Goal: Task Accomplishment & Management: Use online tool/utility

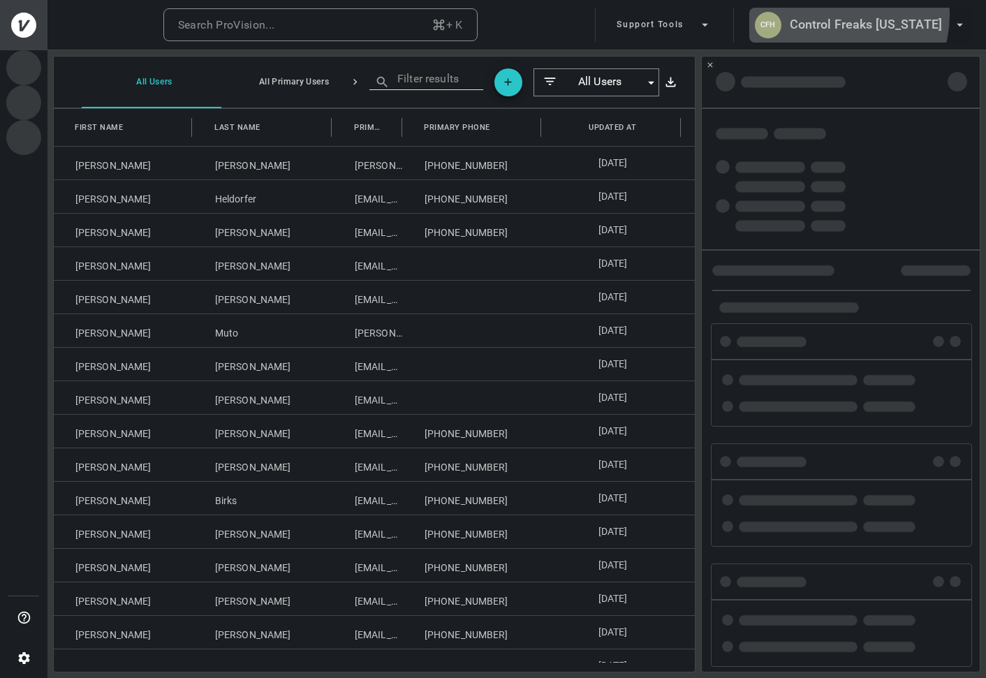
click at [864, 15] on h6 "Control Freaks Hawaii" at bounding box center [866, 25] width 152 height 20
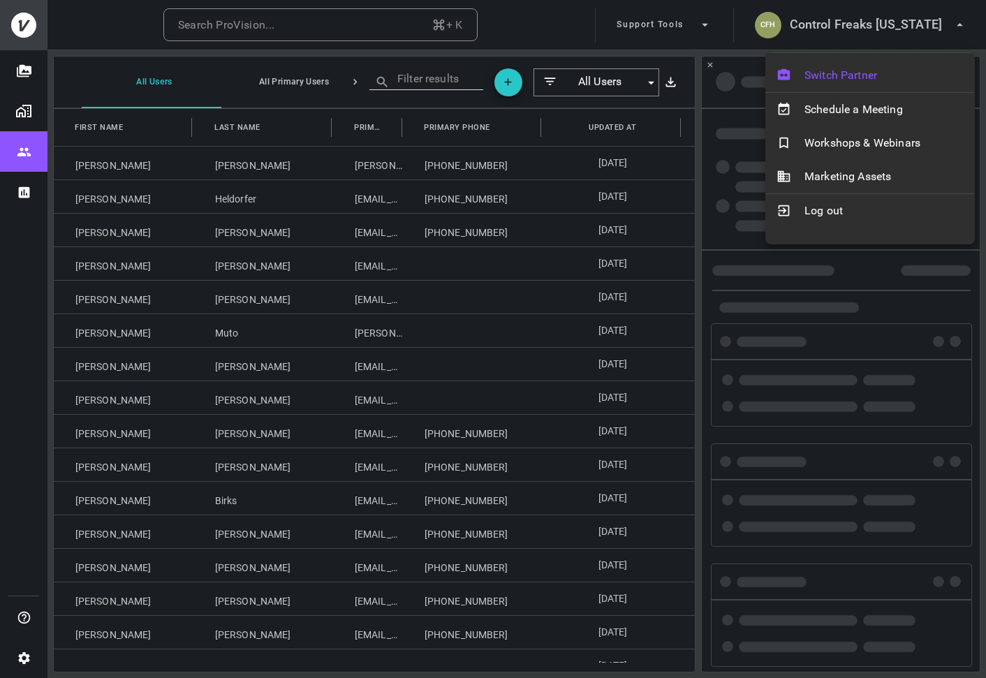
click at [842, 70] on span "Switch Partner" at bounding box center [883, 75] width 159 height 17
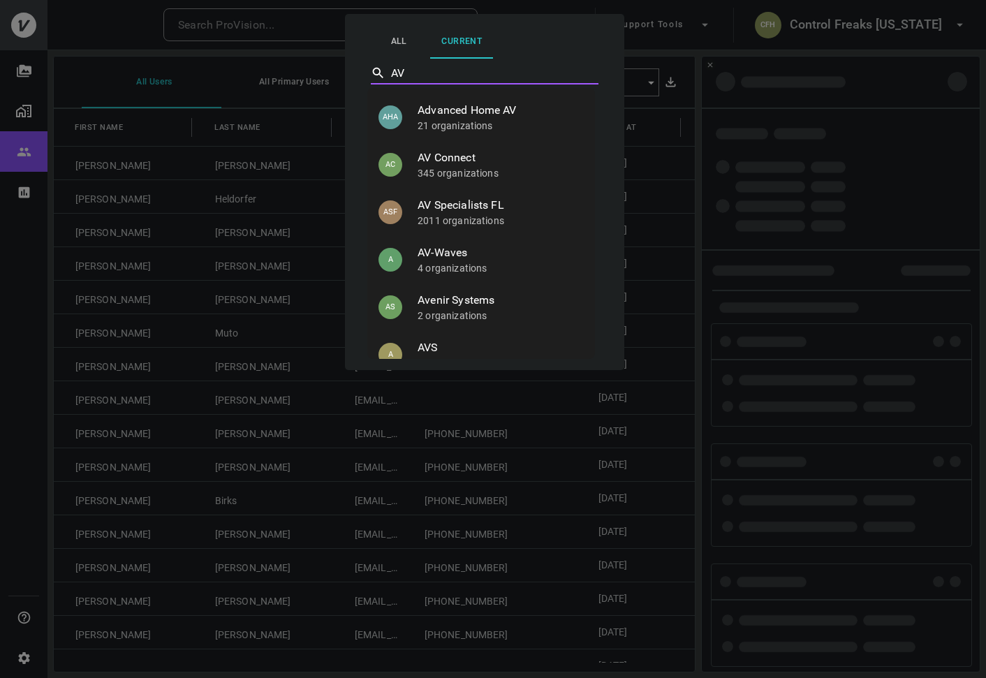
type input "AV-"
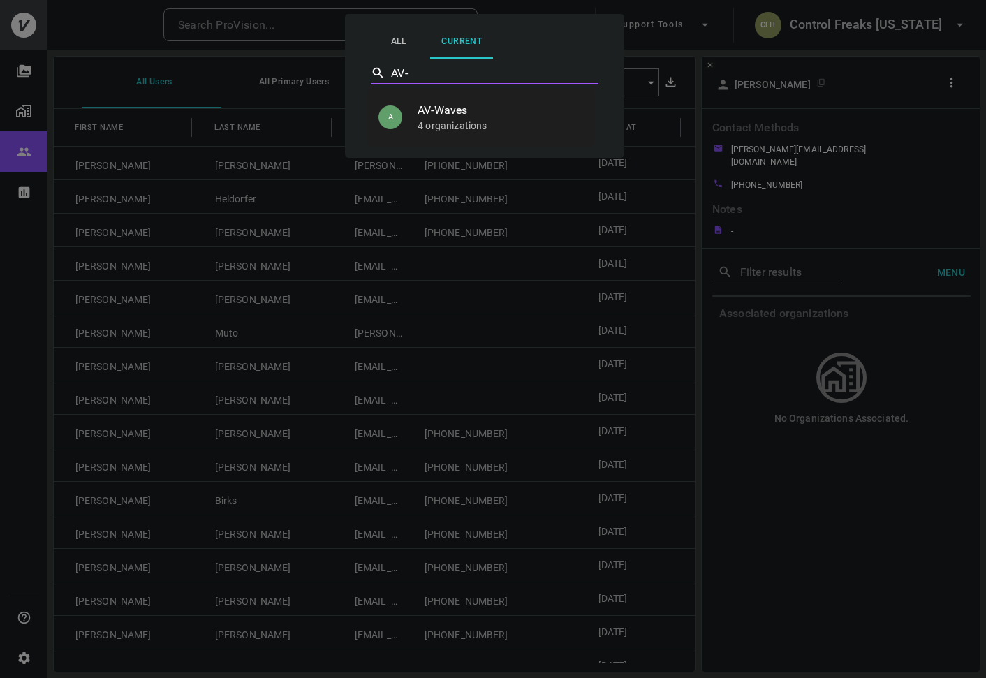
click at [482, 111] on span "AV-Waves" at bounding box center [501, 110] width 166 height 17
